Goal: Find specific page/section: Find specific page/section

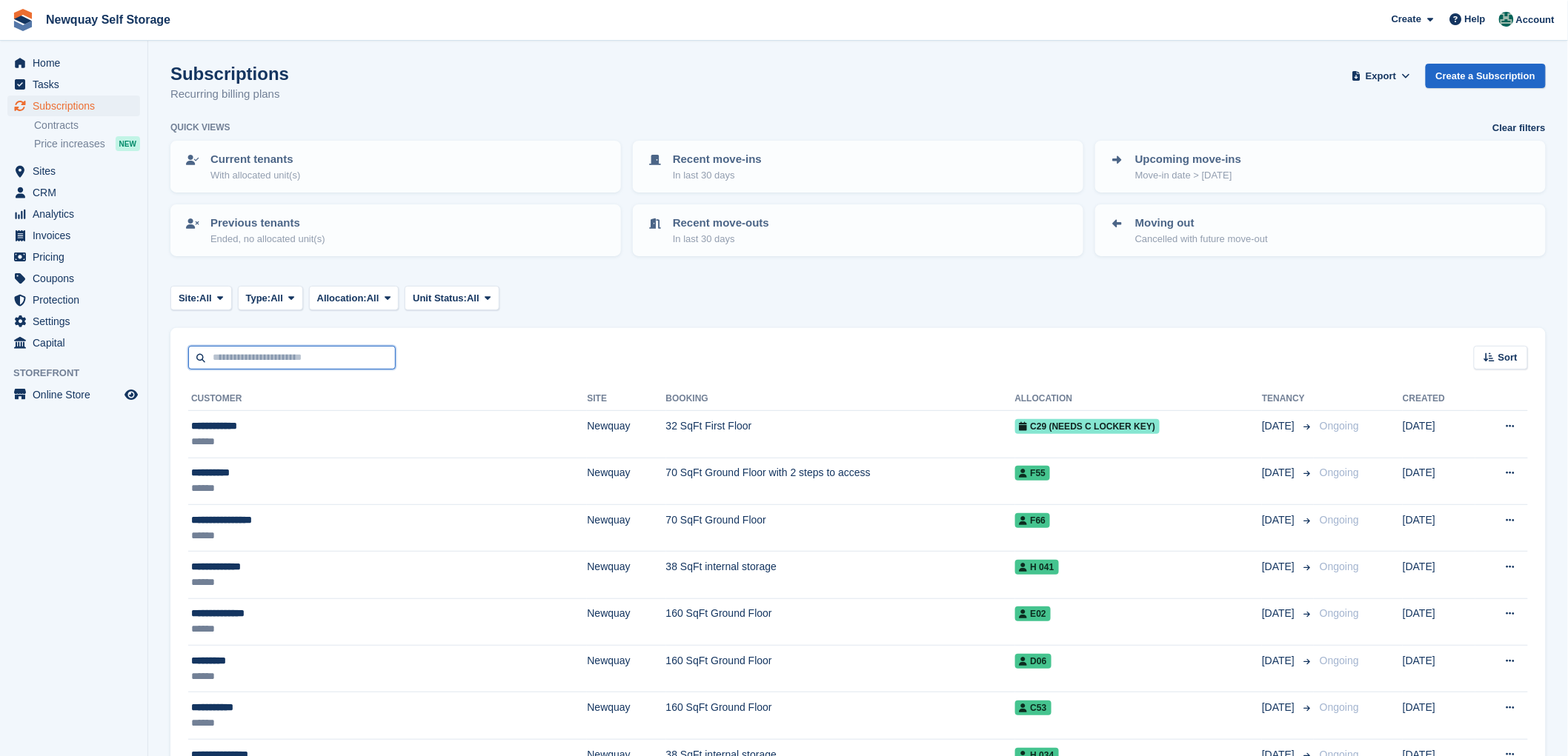
click at [245, 352] on input "text" at bounding box center [291, 358] width 207 height 24
type input "*****"
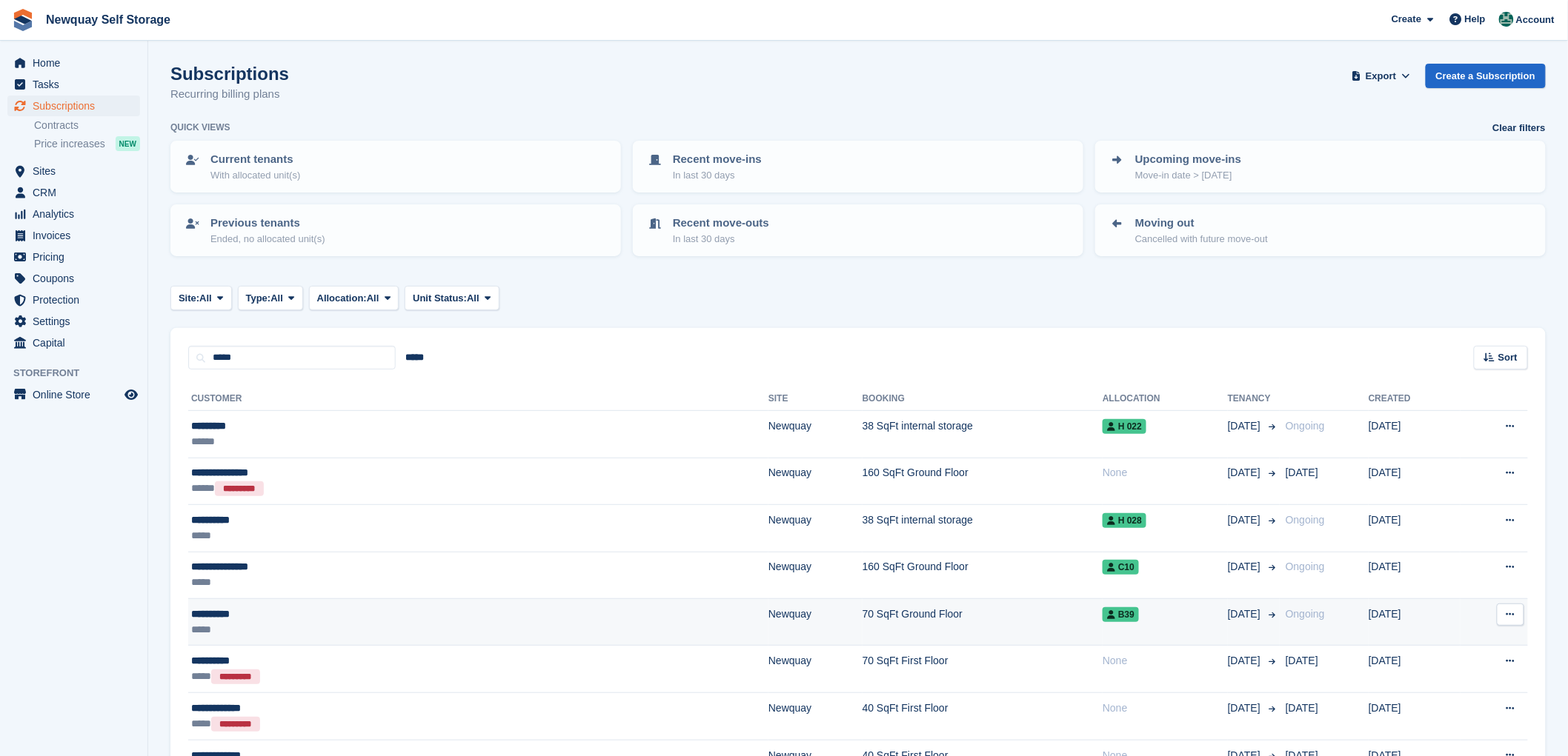
click at [228, 613] on div "**********" at bounding box center [323, 615] width 265 height 16
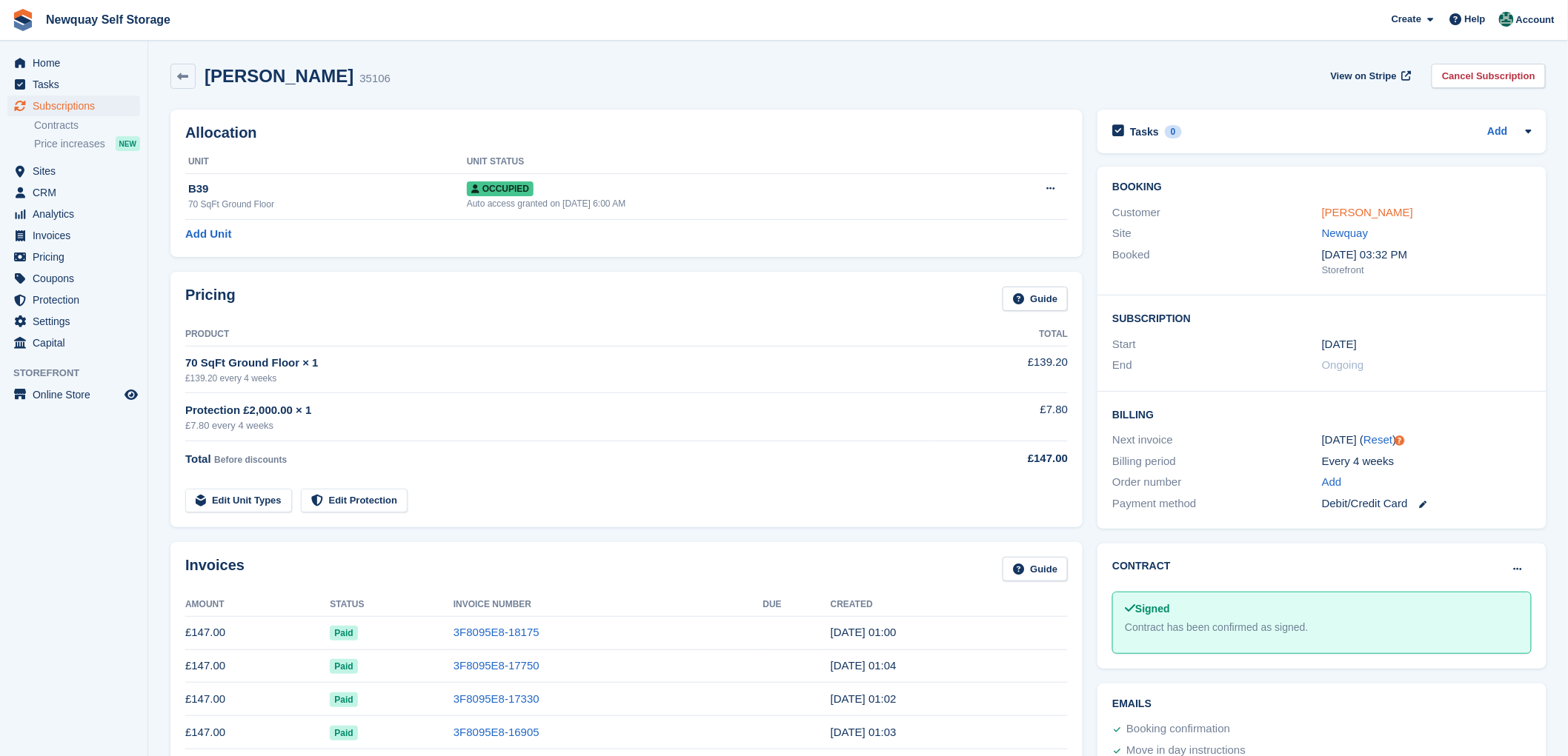
click at [1347, 209] on link "[PERSON_NAME]" at bounding box center [1367, 212] width 91 height 12
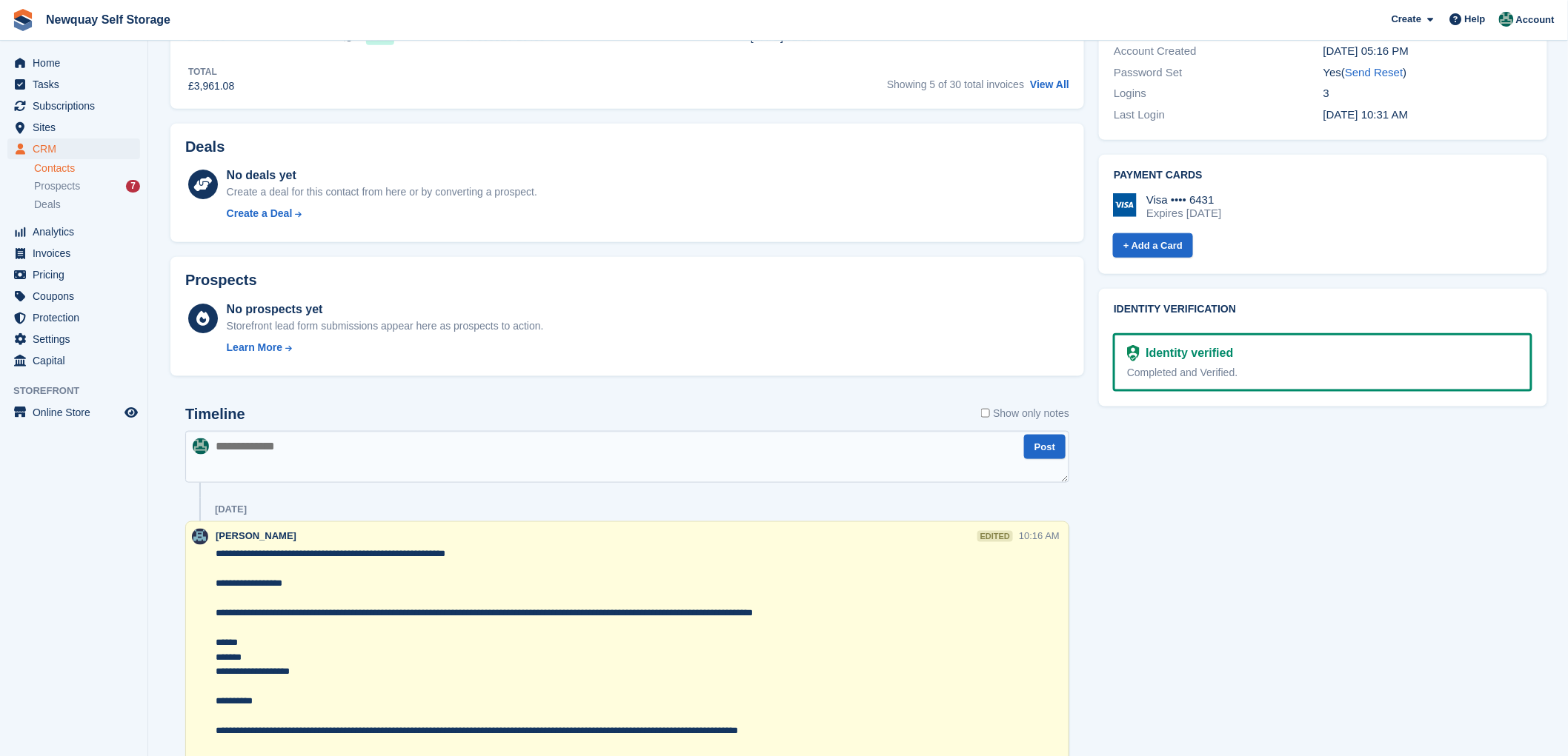
scroll to position [411, 0]
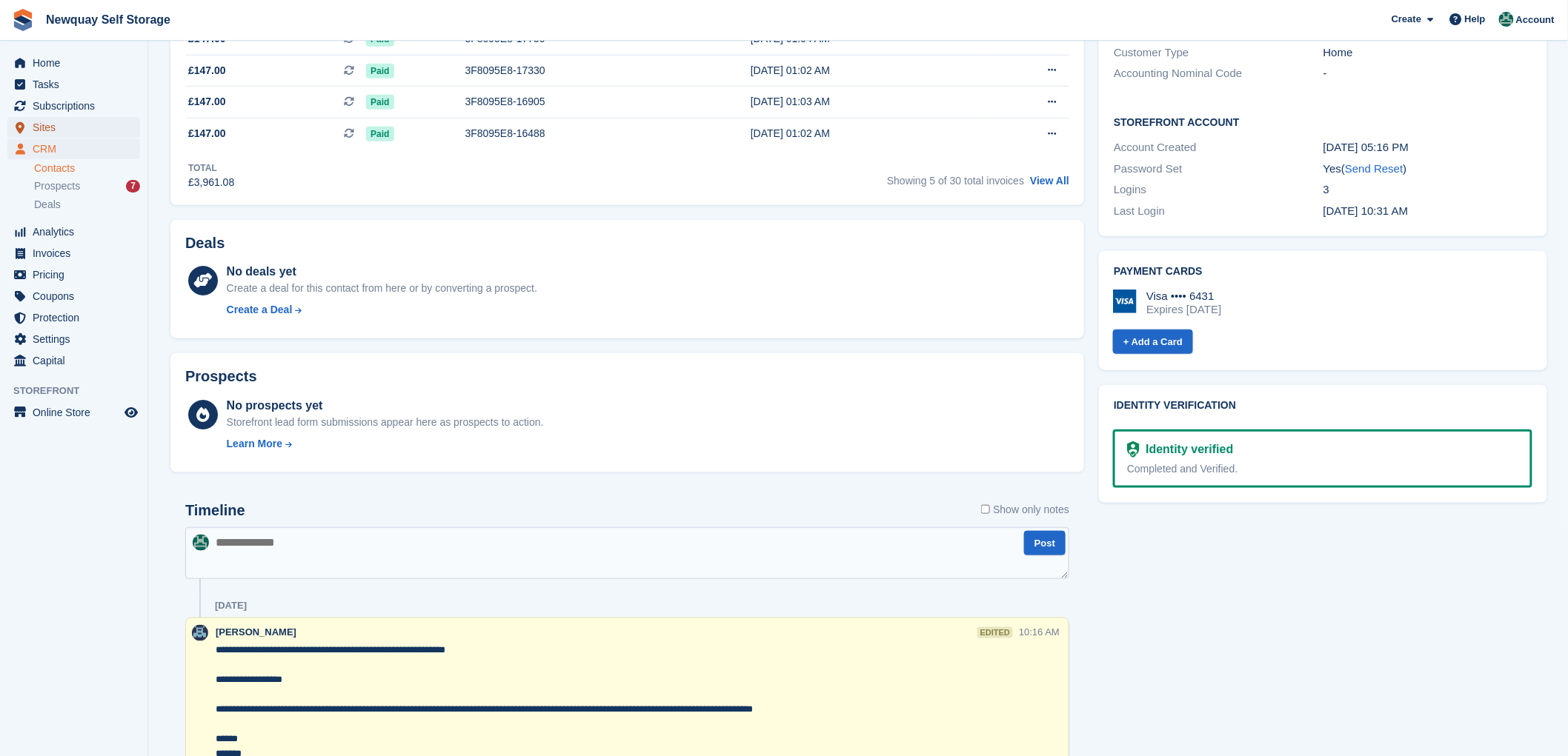
click at [47, 122] on span "Sites" at bounding box center [77, 127] width 89 height 21
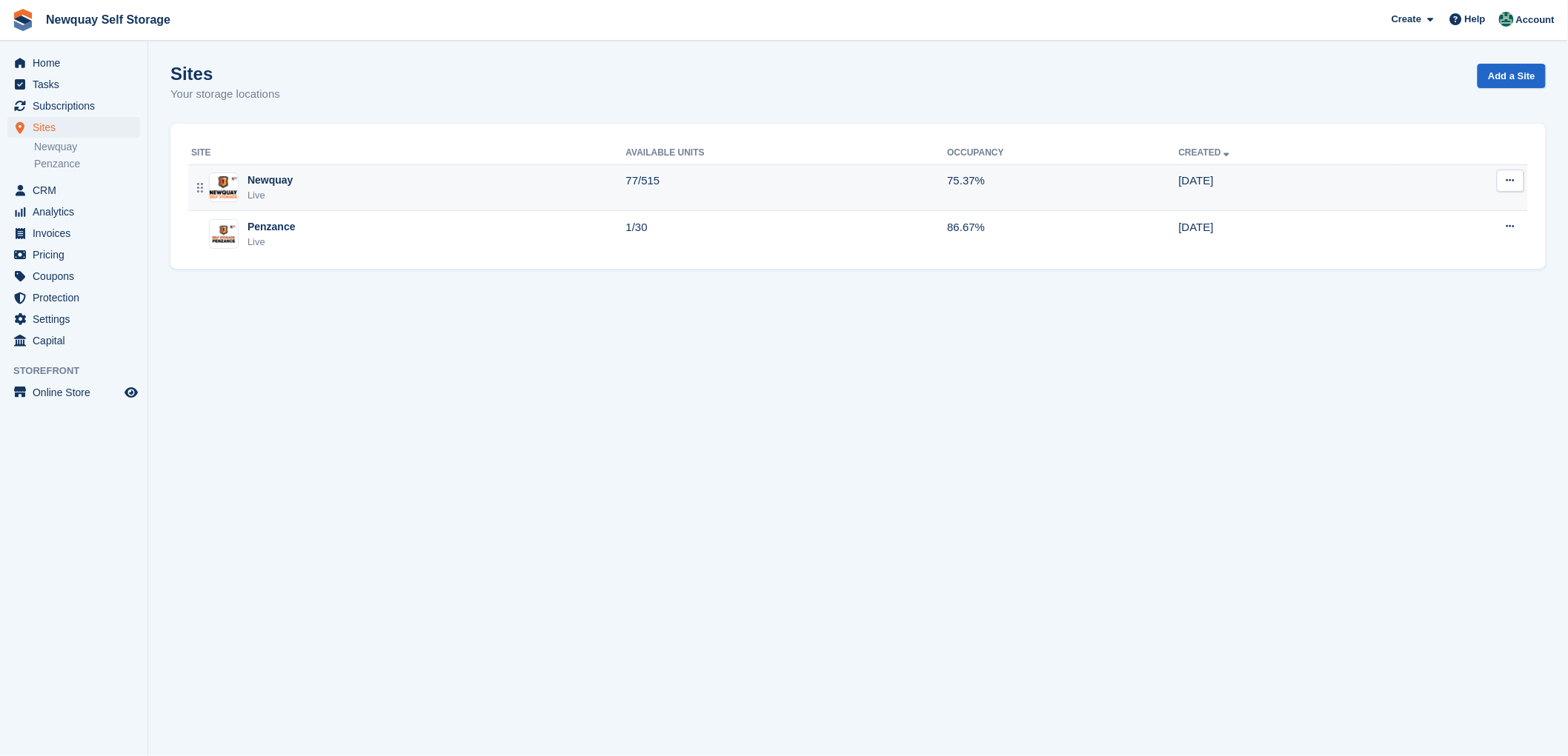
click at [276, 186] on div "Newquay" at bounding box center [270, 180] width 45 height 16
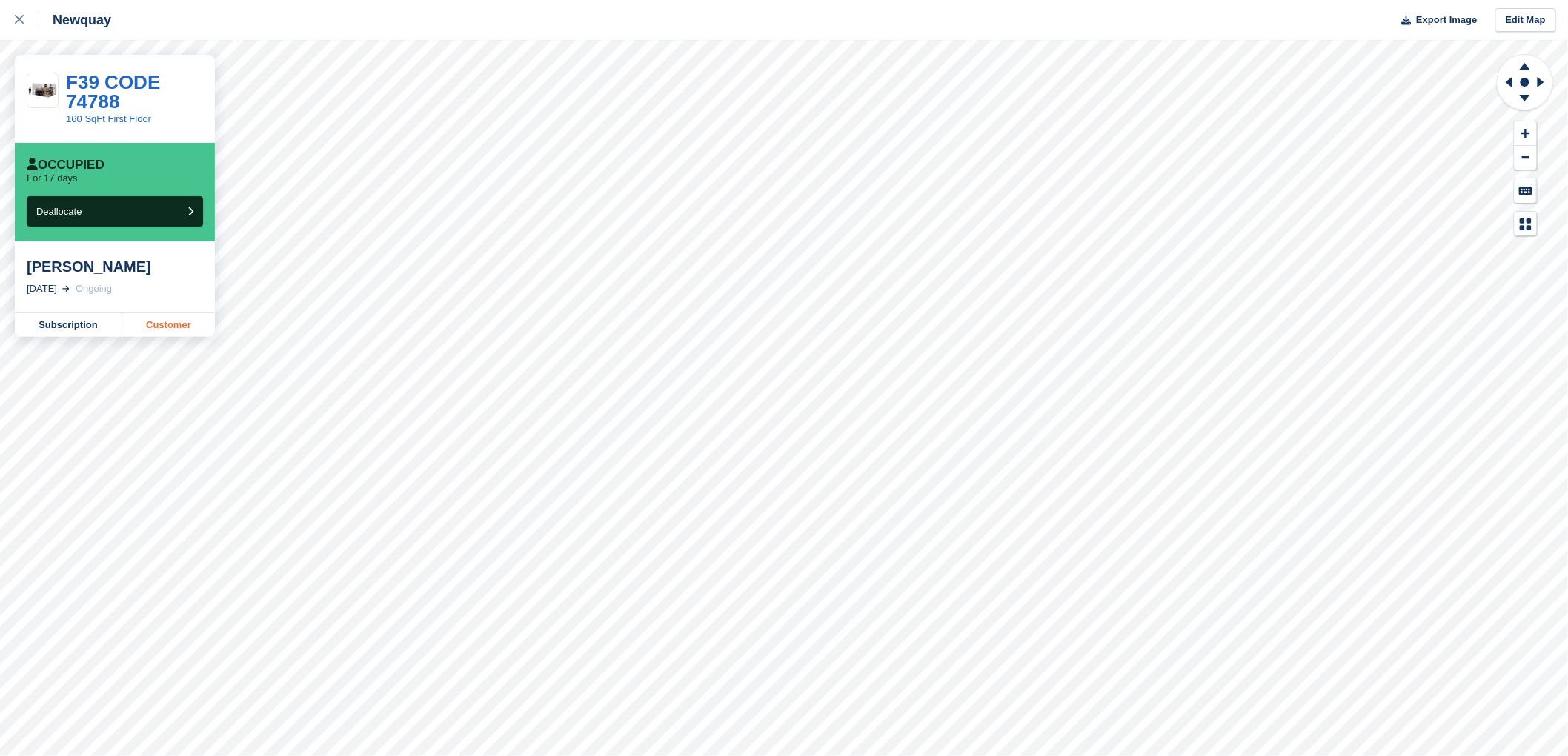
click at [175, 322] on link "Customer" at bounding box center [168, 325] width 92 height 24
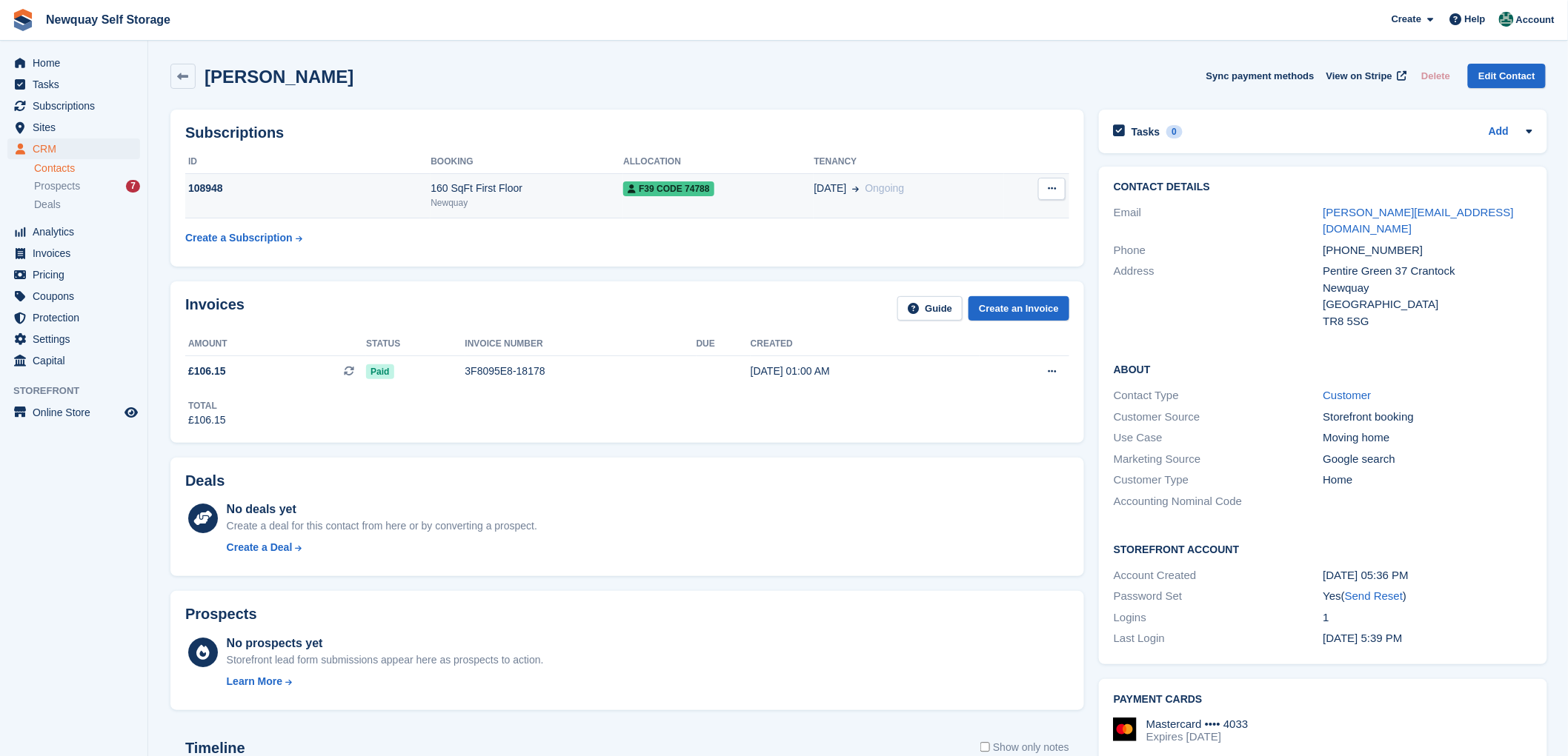
click at [201, 181] on div "108948" at bounding box center [308, 189] width 245 height 16
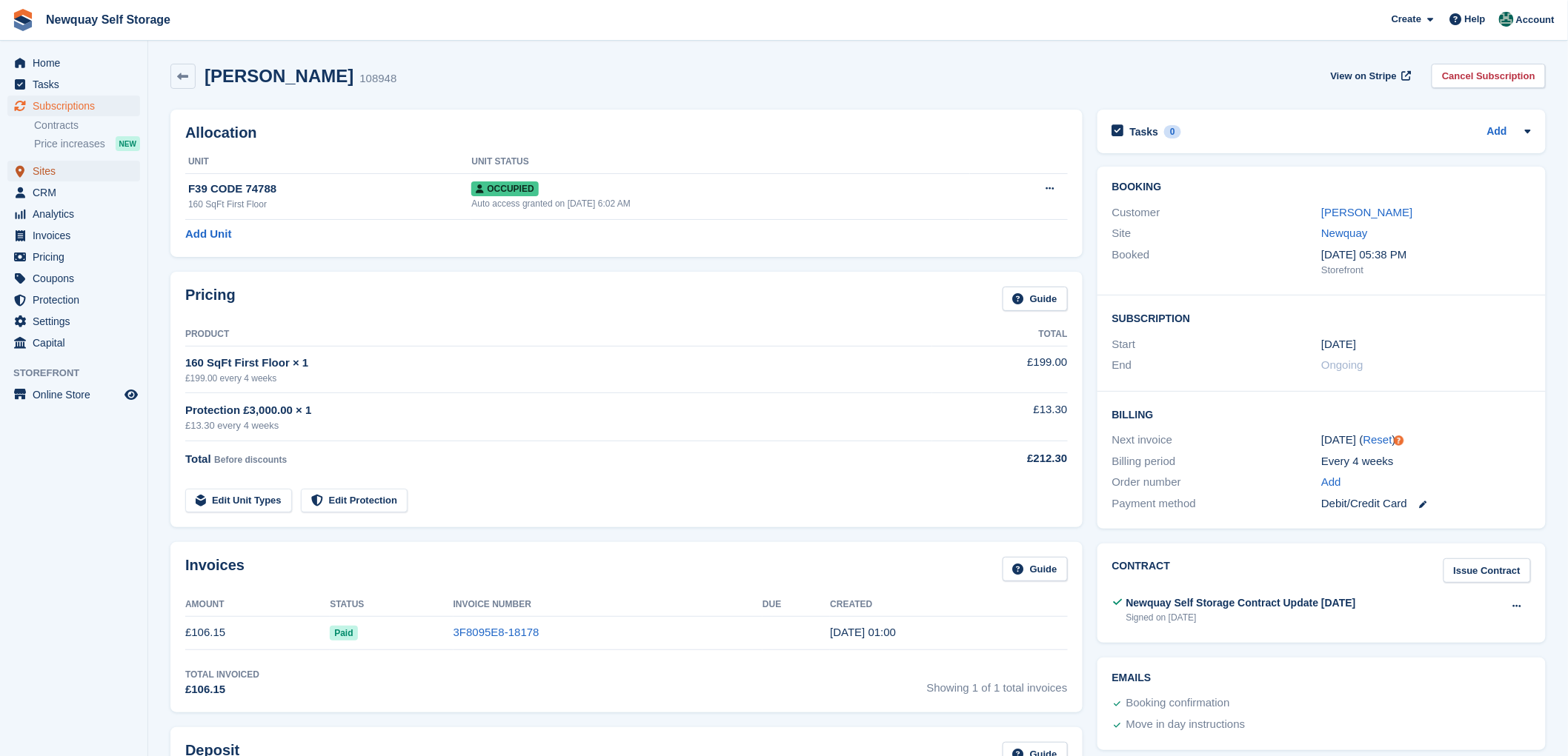
click at [33, 168] on span "Sites" at bounding box center [77, 171] width 89 height 21
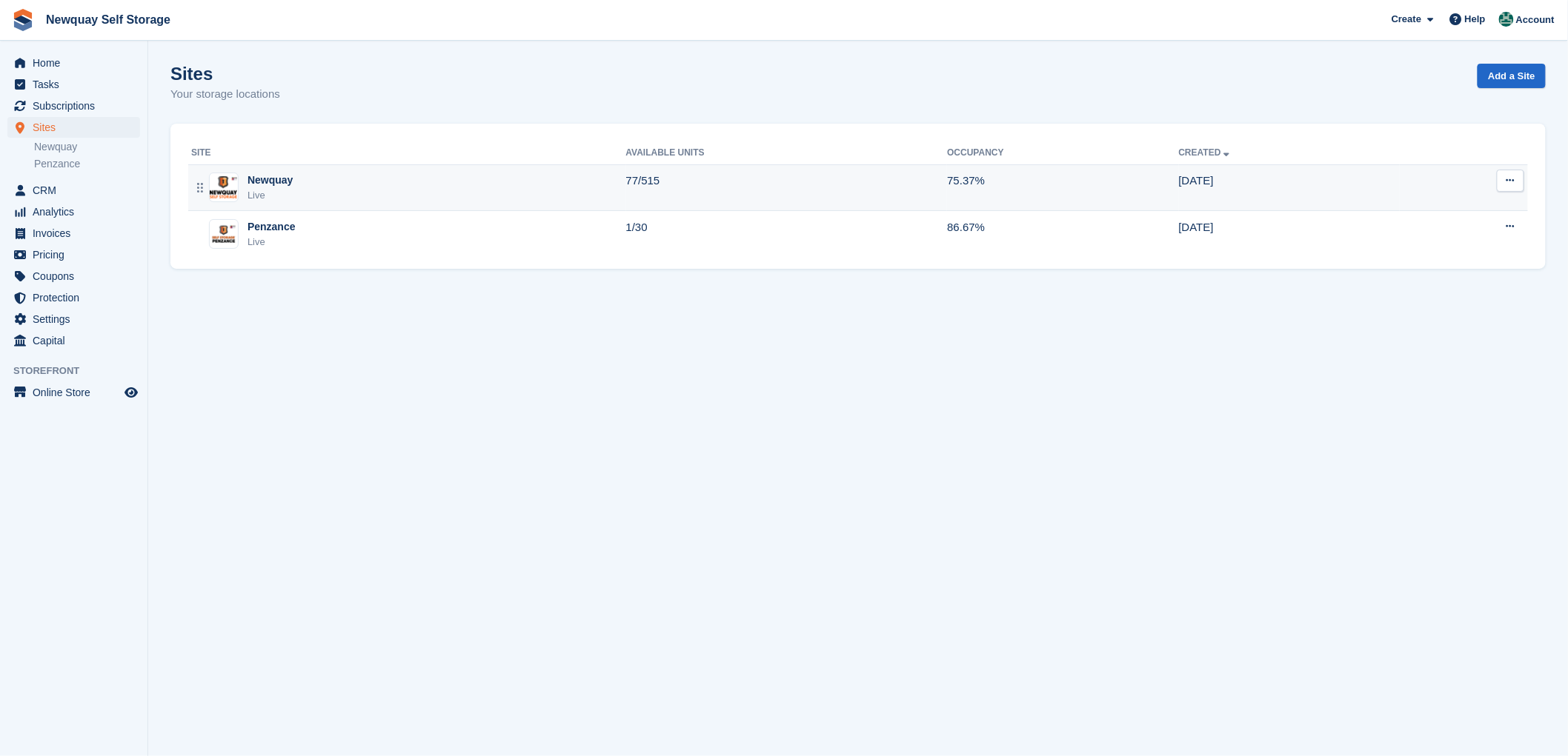
click at [264, 179] on div "Newquay" at bounding box center [270, 180] width 45 height 16
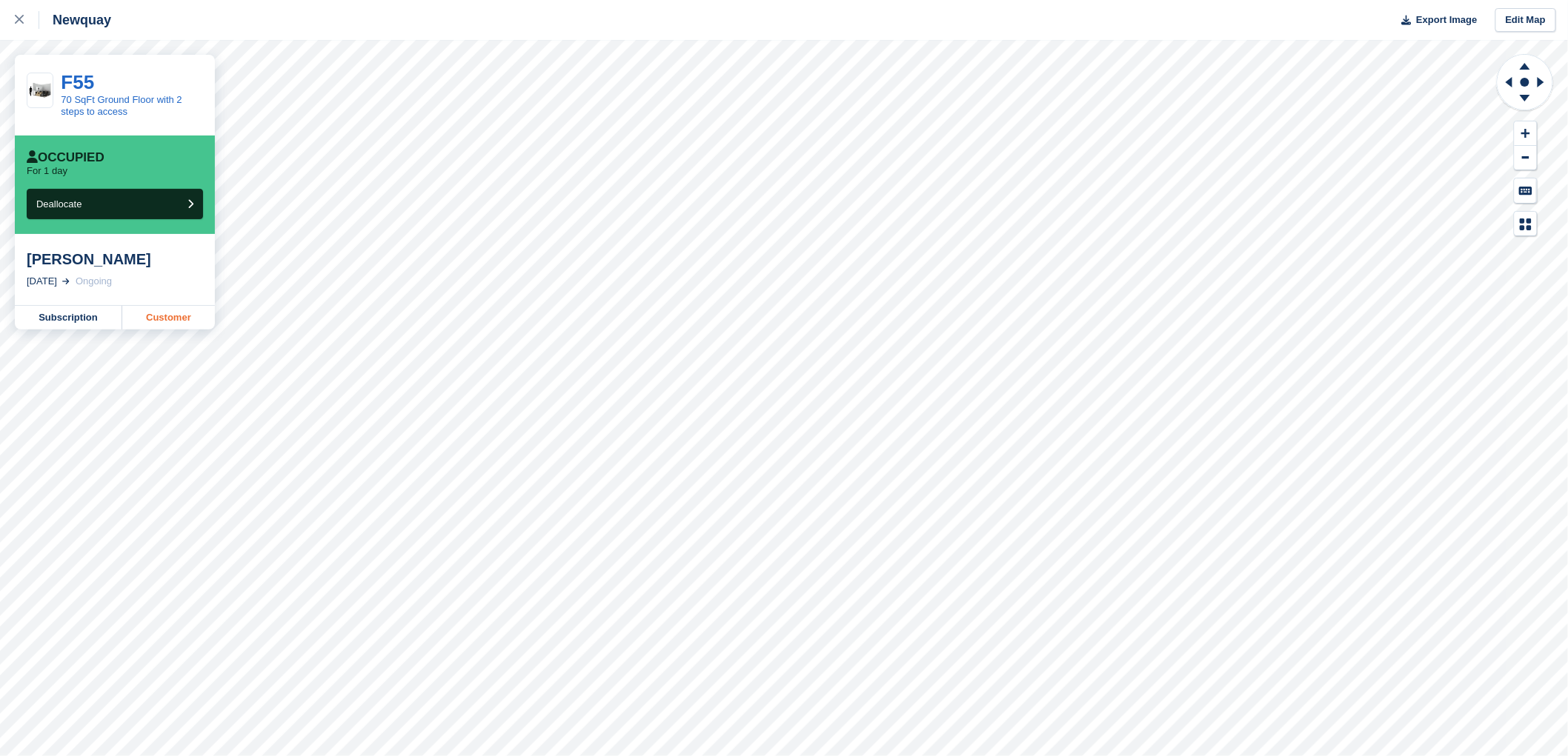
click at [178, 321] on link "Customer" at bounding box center [168, 317] width 92 height 24
